Goal: Information Seeking & Learning: Understand process/instructions

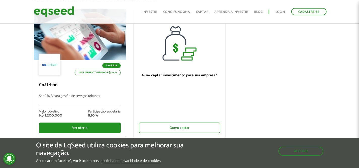
scroll to position [58, 0]
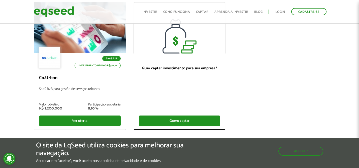
click at [151, 117] on div "Quero captar" at bounding box center [180, 121] width 82 height 11
